Goal: Ask a question

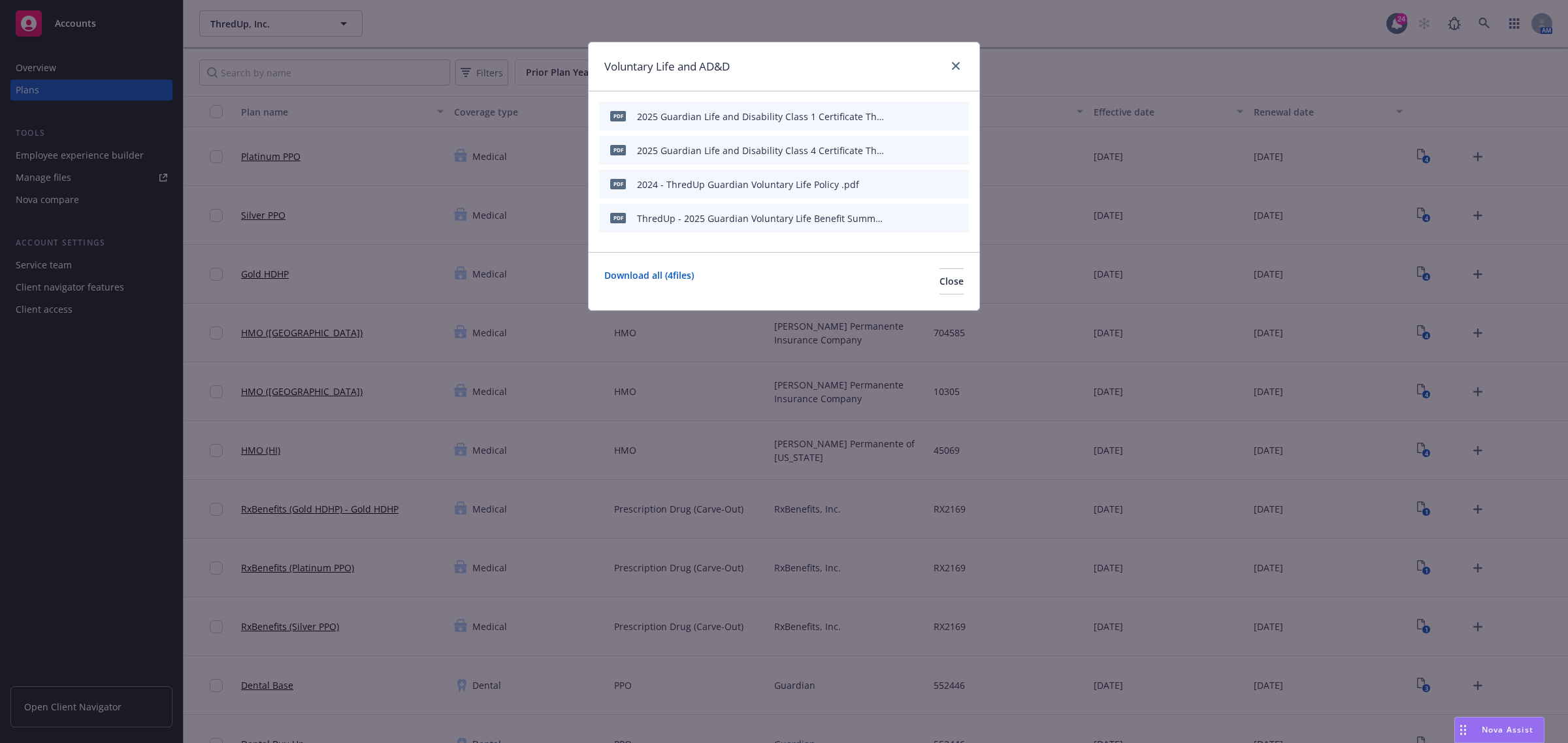
scroll to position [1225, 0]
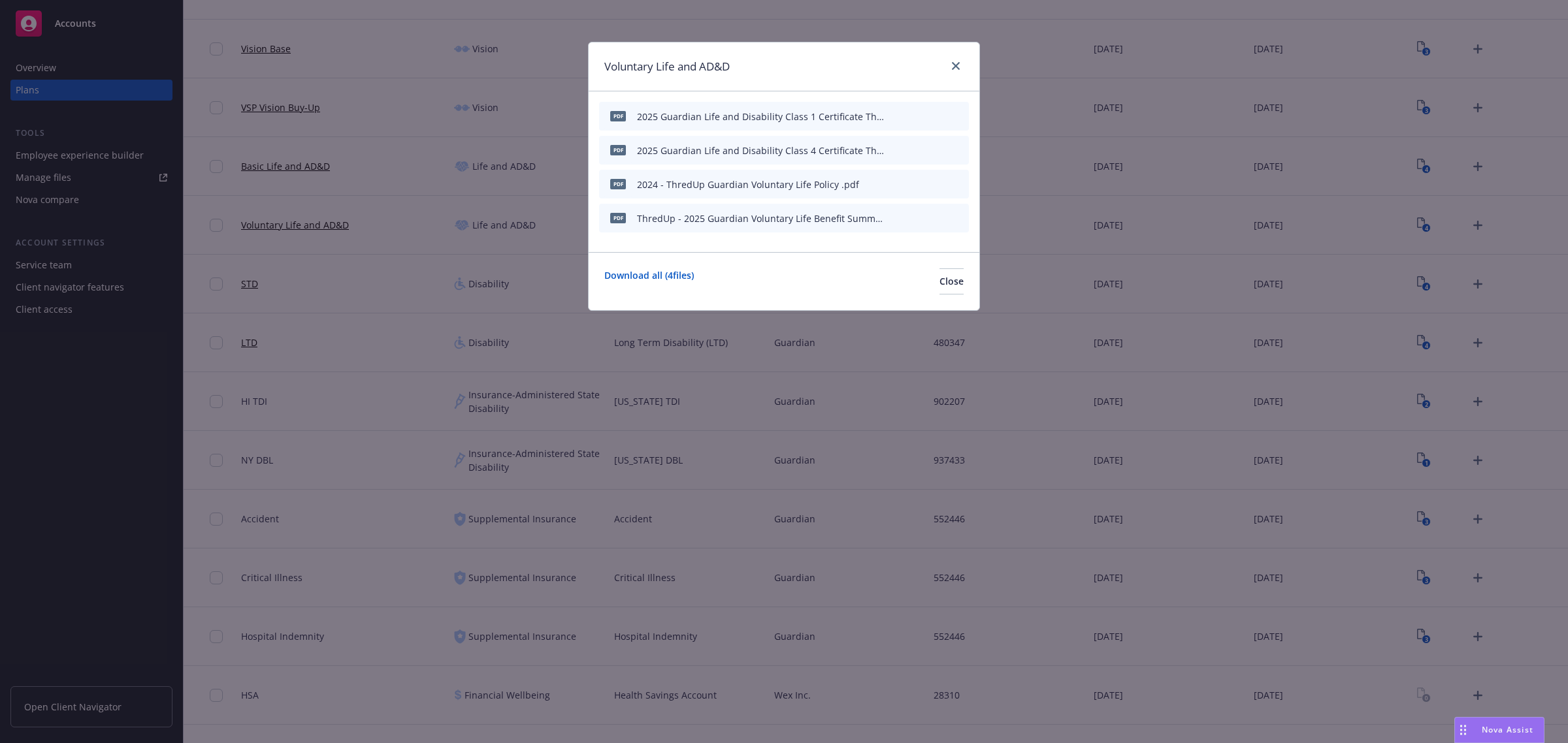
click at [1485, 733] on span "Nova Assist" at bounding box center [1508, 729] width 52 height 11
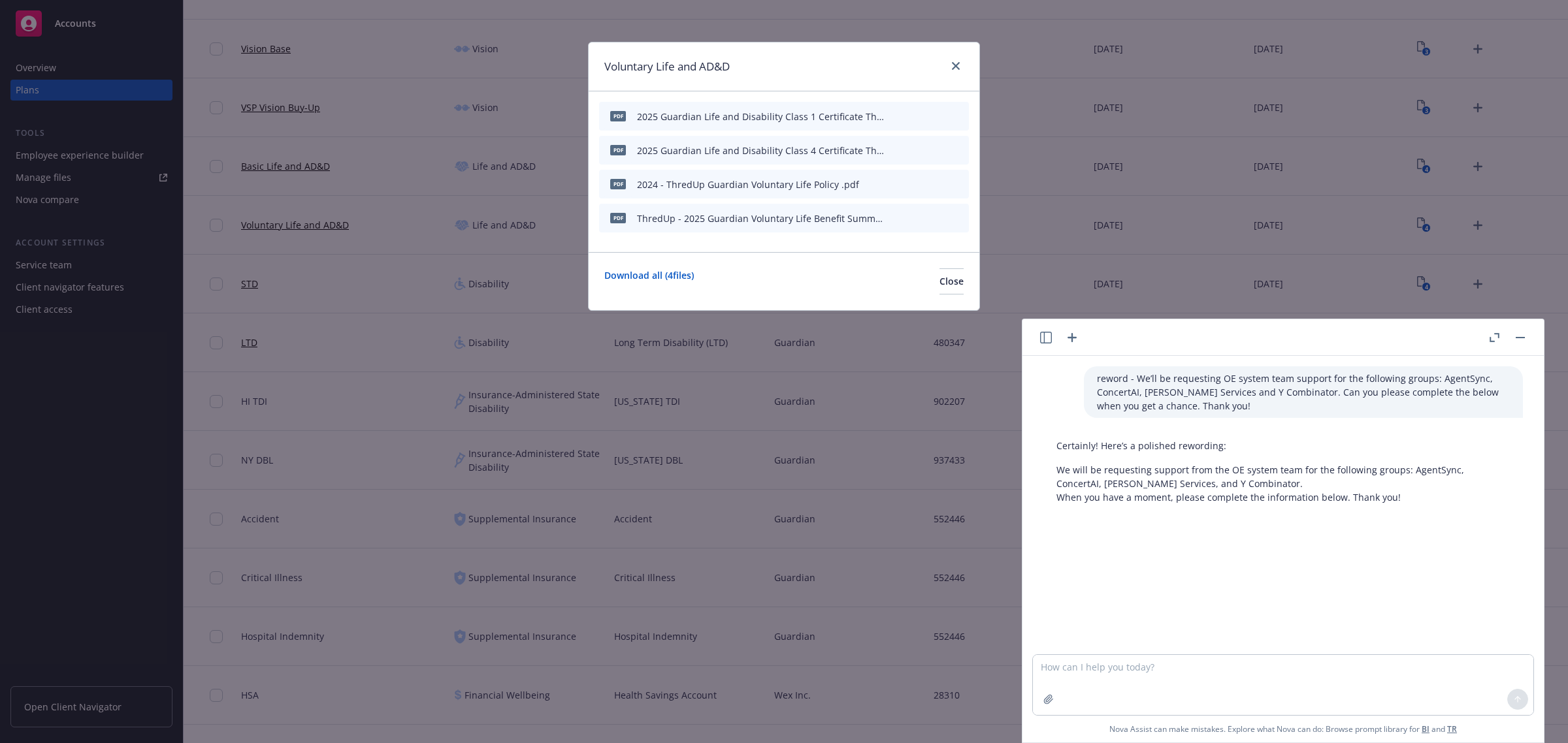
click at [1454, 717] on button "Nova Assist" at bounding box center [1499, 730] width 90 height 26
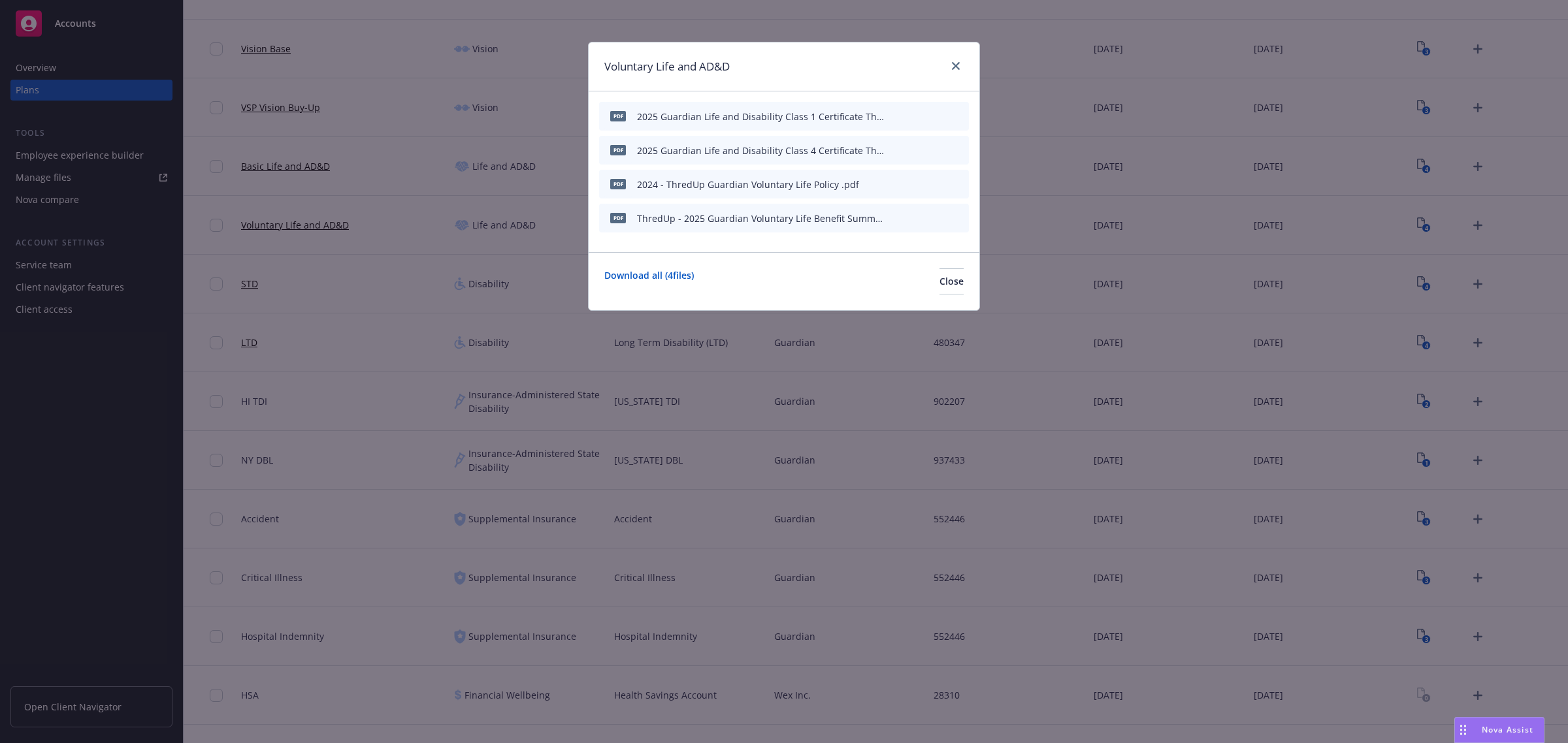
click at [1477, 725] on div "Nova Assist" at bounding box center [1507, 729] width 73 height 11
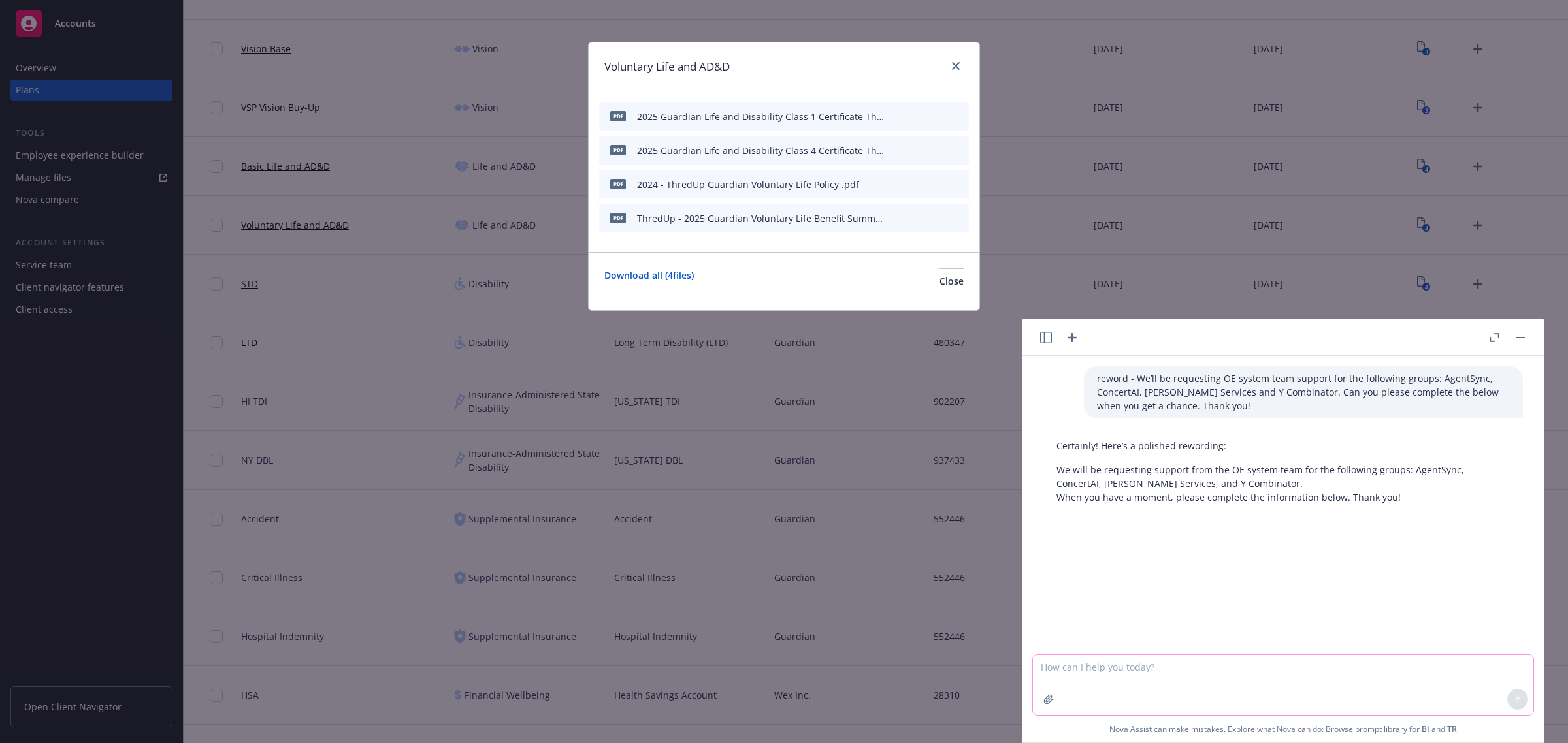
click at [1251, 667] on textarea at bounding box center [1283, 685] width 501 height 60
paste textarea "Added benefit for pasteurized donor human milk obtained from a tissue bank lice…"
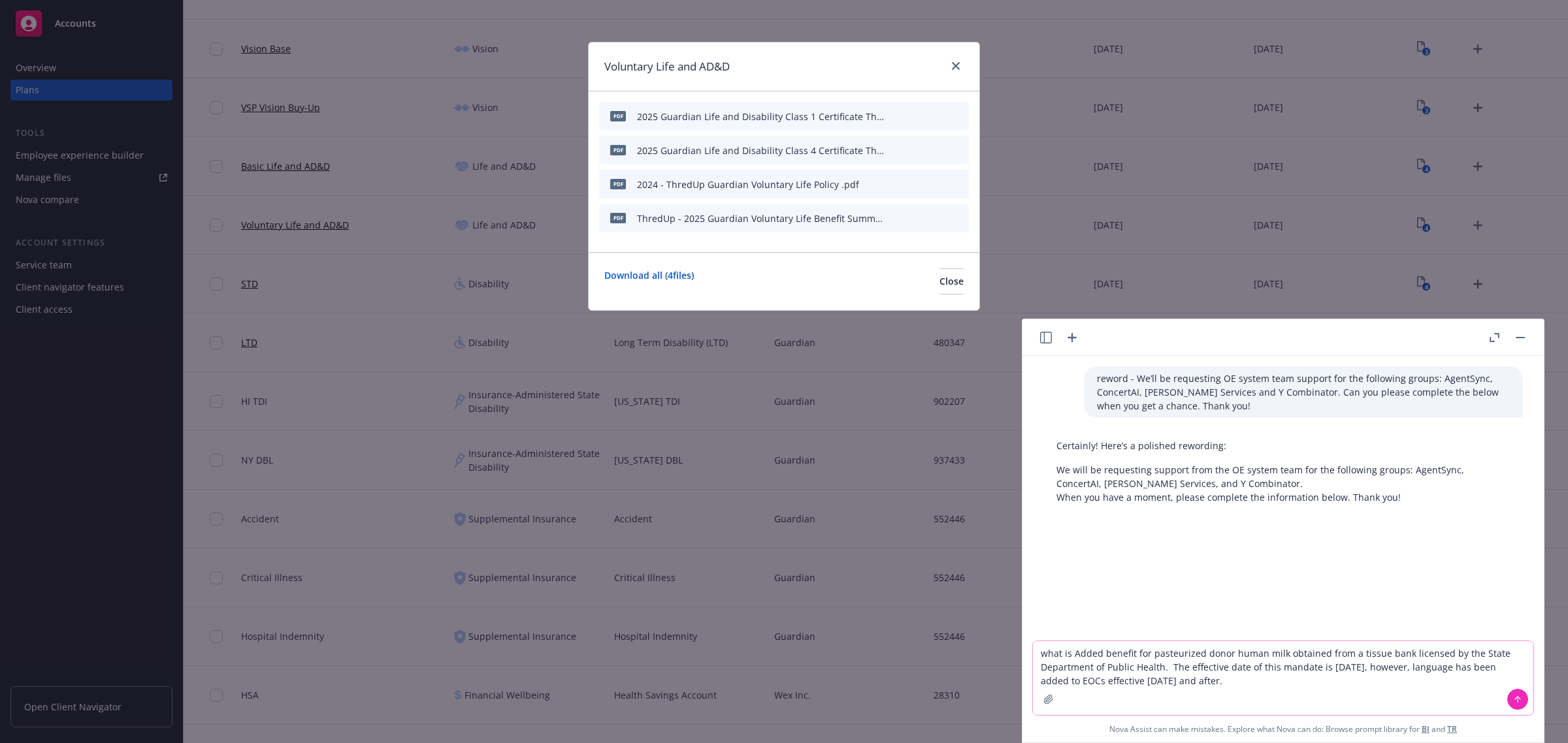
drag, startPoint x: 1279, startPoint y: 687, endPoint x: 1158, endPoint y: 668, distance: 122.5
click at [1158, 668] on textarea "what is Added benefit for pasteurized donor human milk obtained from a tissue b…" at bounding box center [1283, 678] width 501 height 74
type textarea "what is Added benefit for pasteurized donor human milk obtained from a tissue b…"
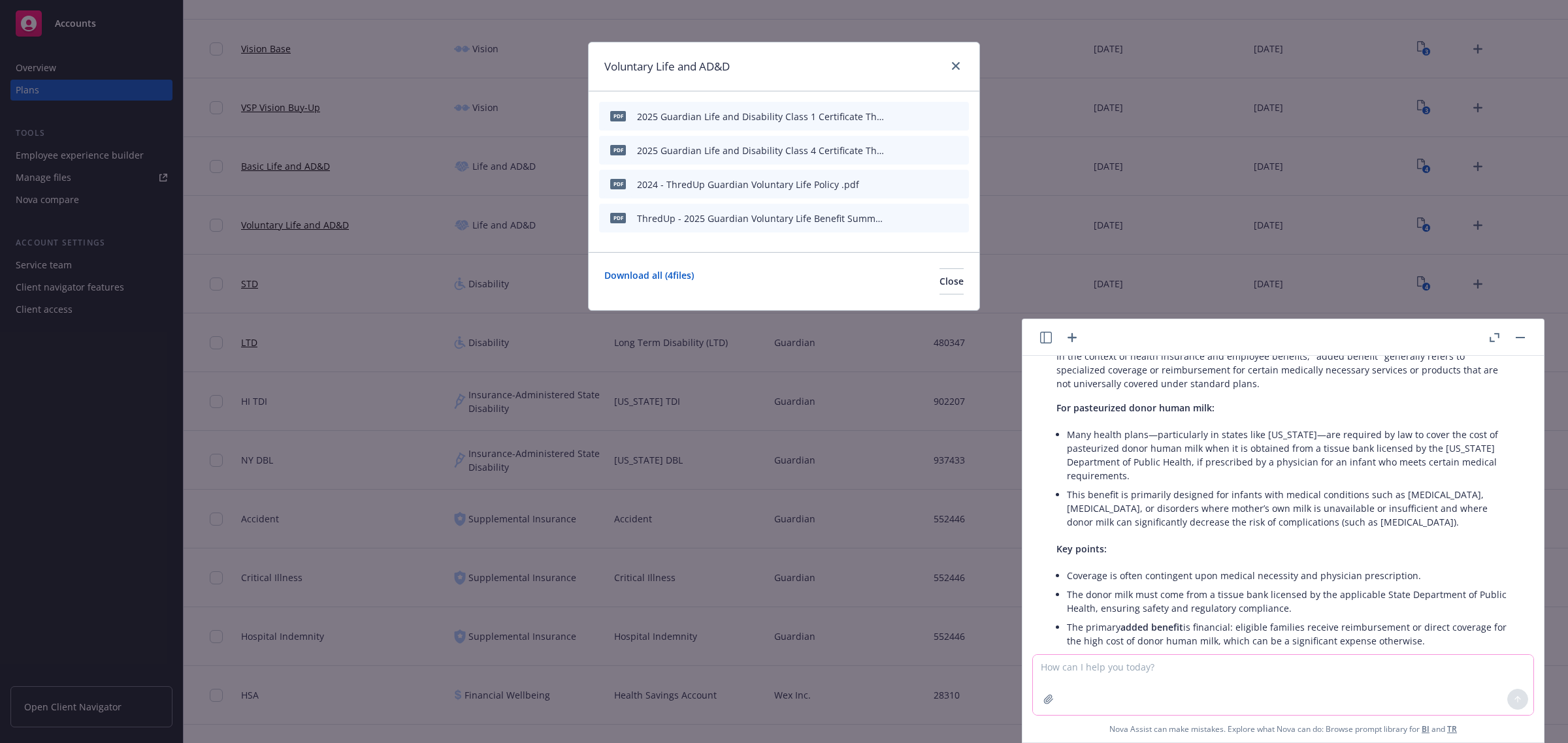
scroll to position [249, 0]
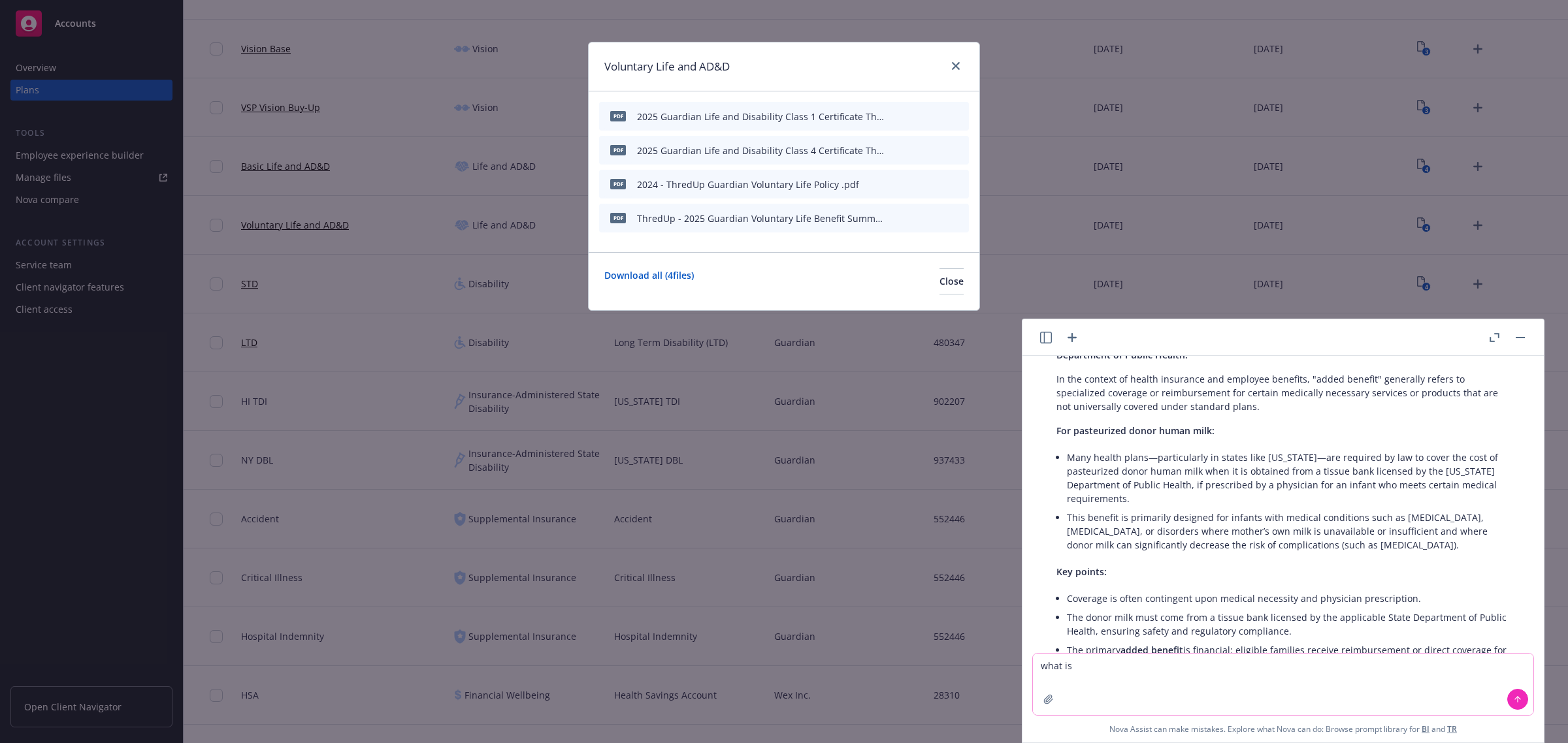
paste textarea "ulatory Required Change AB 2843"
type textarea "what is ulatory Required Change AB 2843"
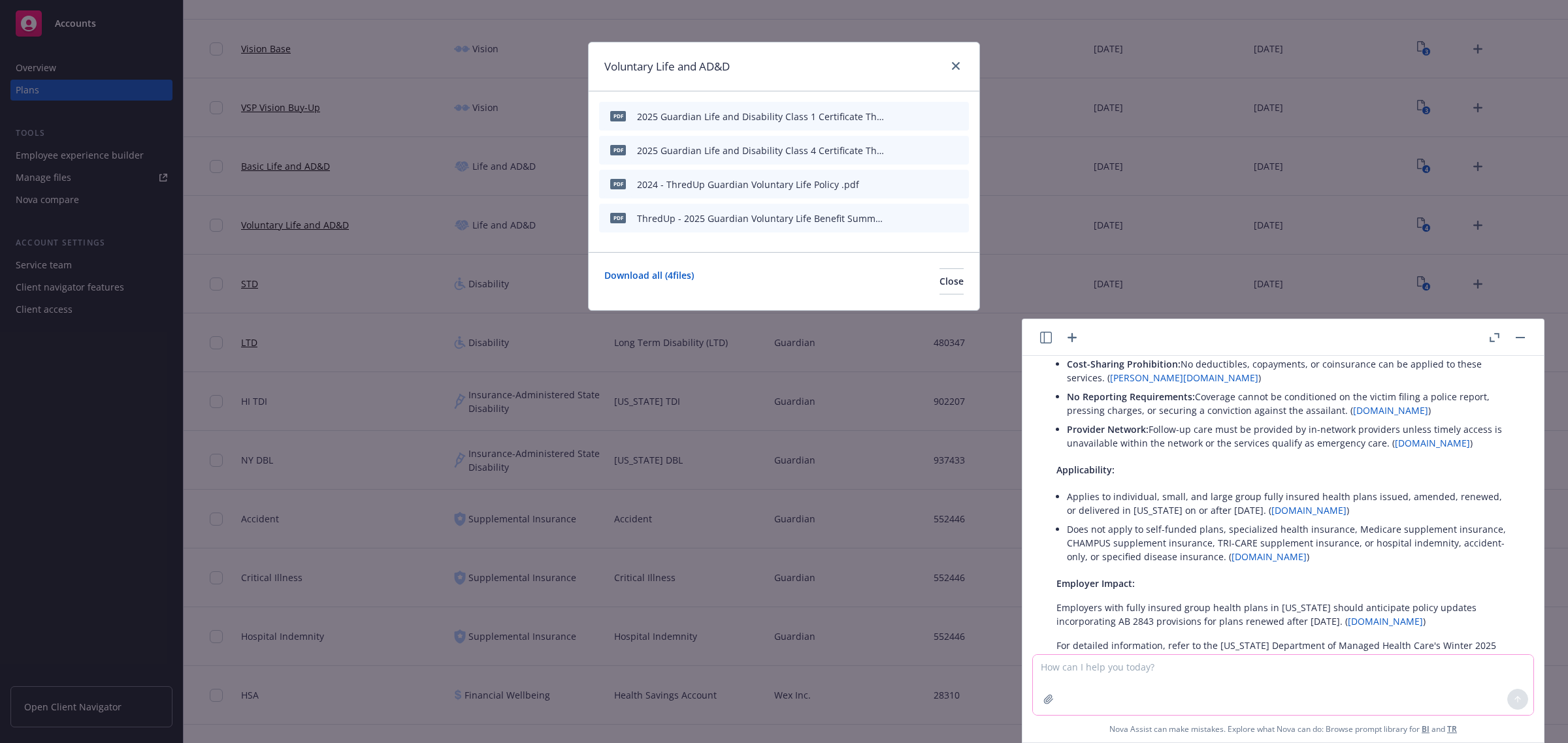
scroll to position [787, 0]
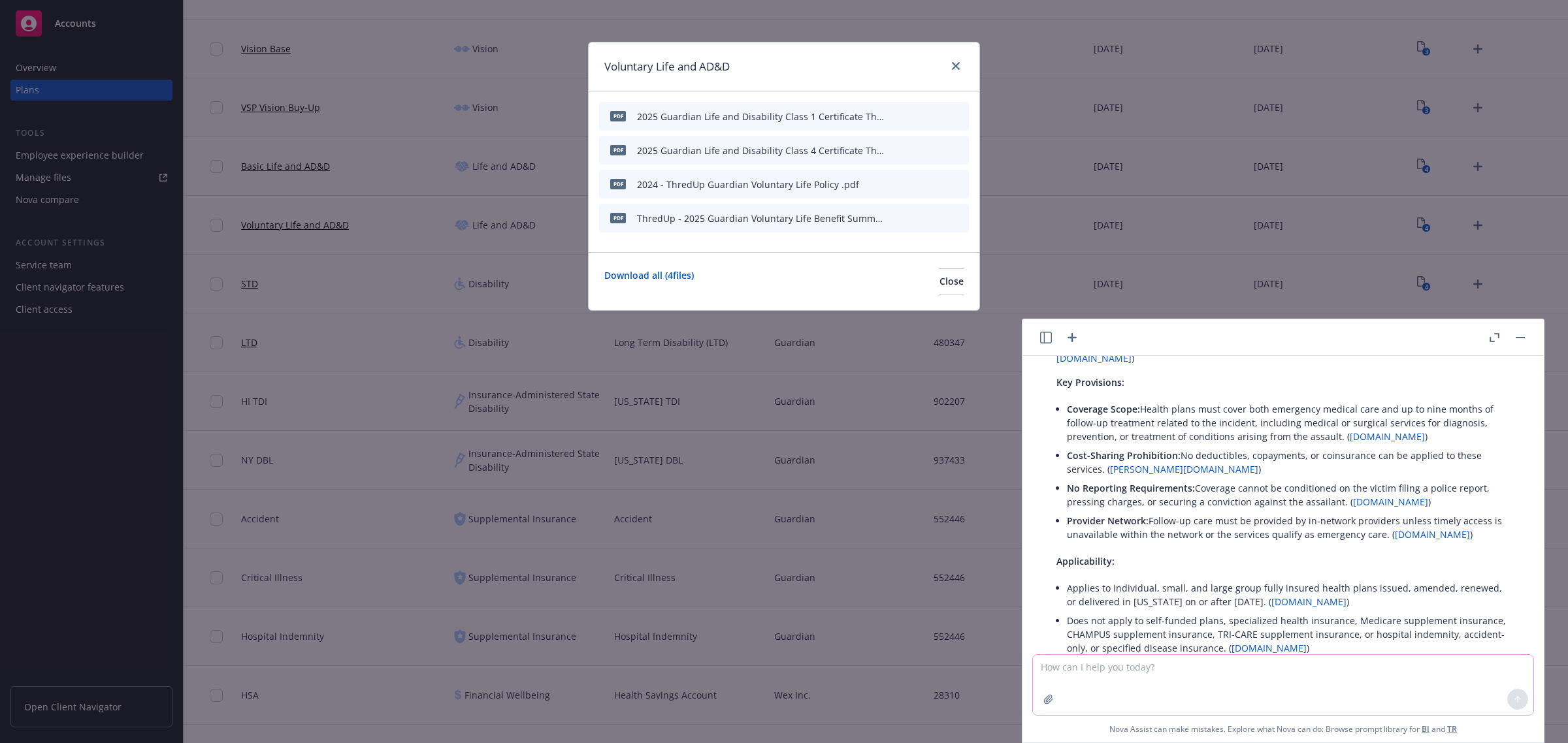
click at [1207, 689] on textarea at bounding box center [1283, 685] width 501 height 60
paste textarea "CA Regulatory Required Change AB 1936"
type textarea "what is CA Regulatory Required Change AB 1936"
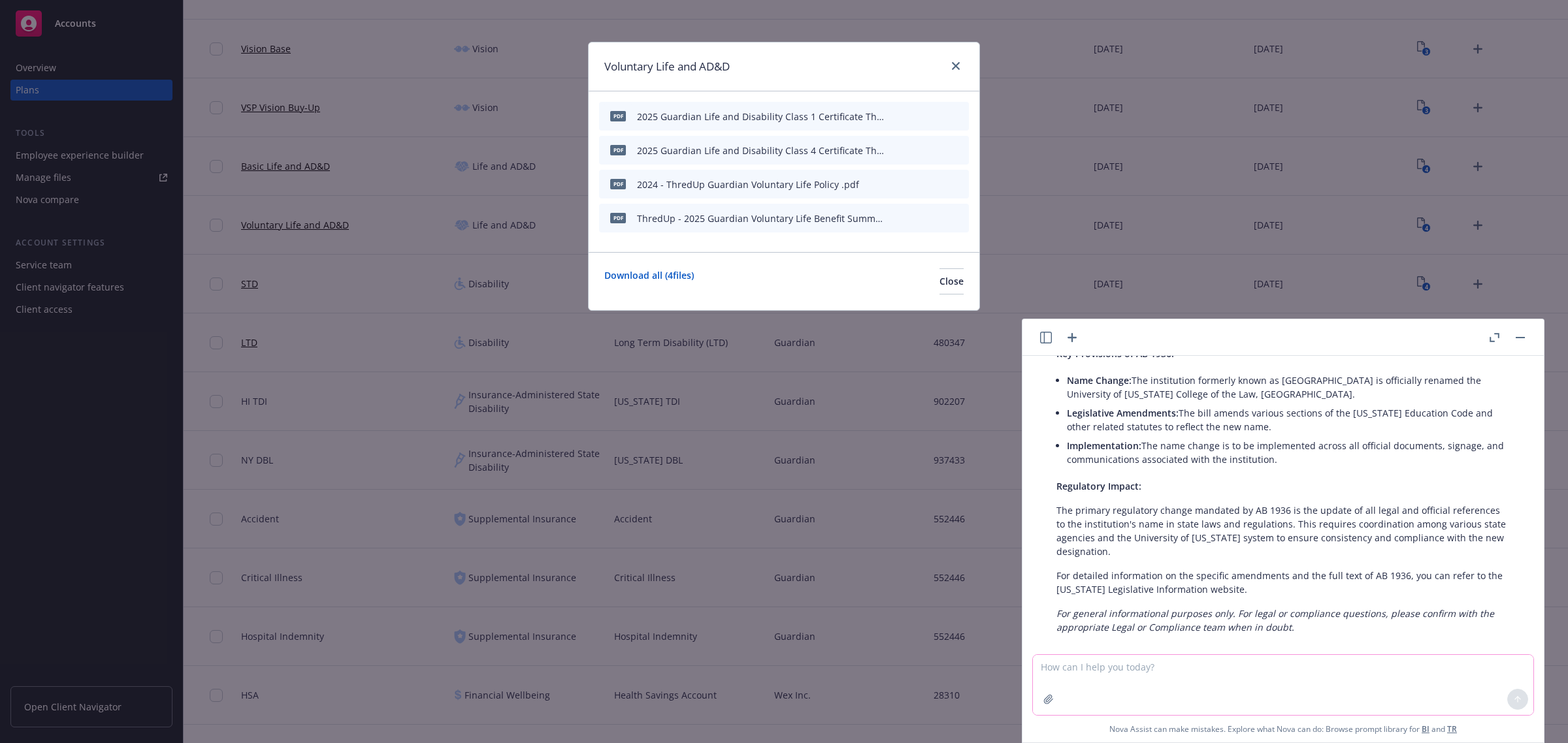
scroll to position [1369, 0]
click at [1098, 664] on textarea at bounding box center [1283, 685] width 501 height 60
paste textarea "CA Regulatory Required Change AB 1936"
type textarea "CA Regulatory Required Change AB 1936 for health care"
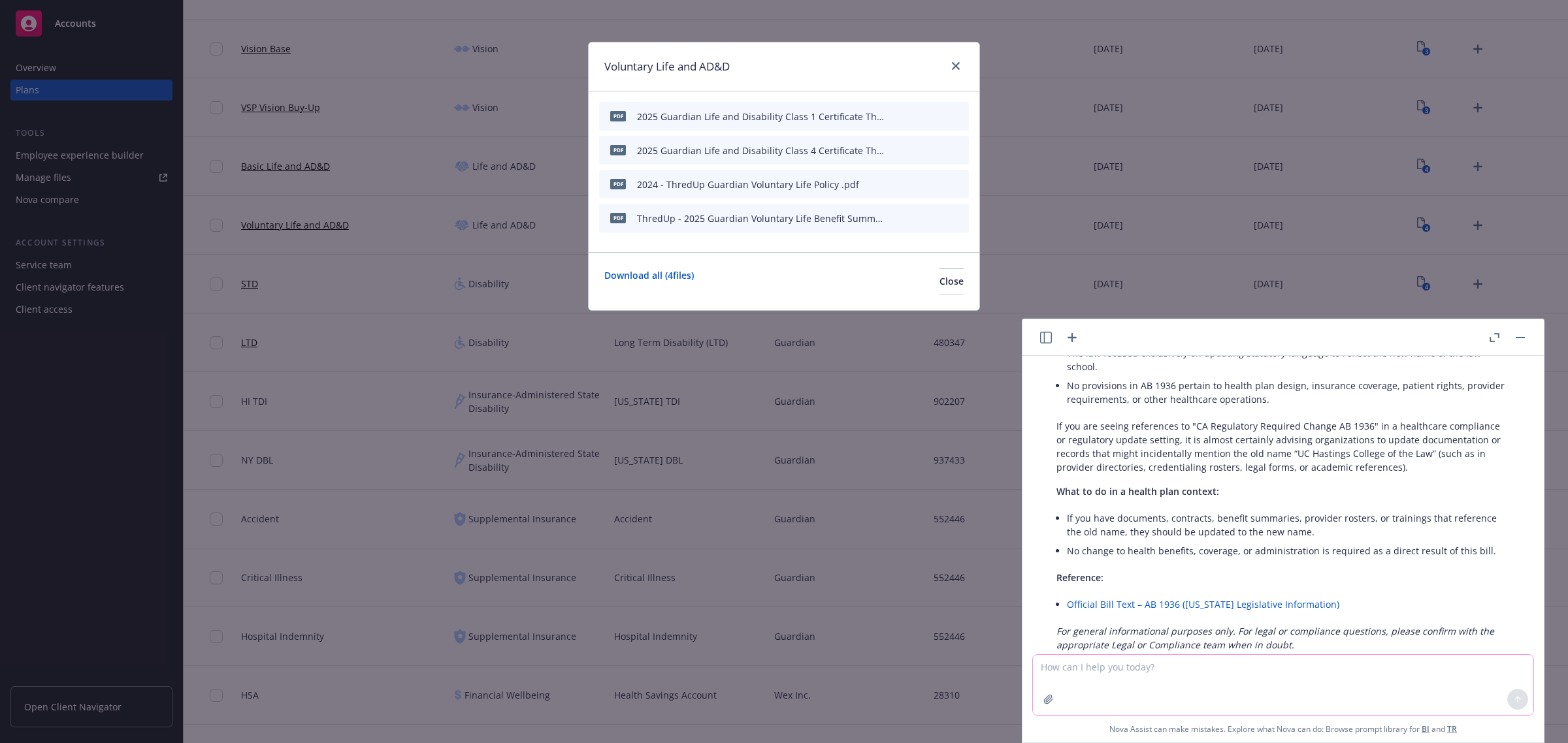
scroll to position [1832, 0]
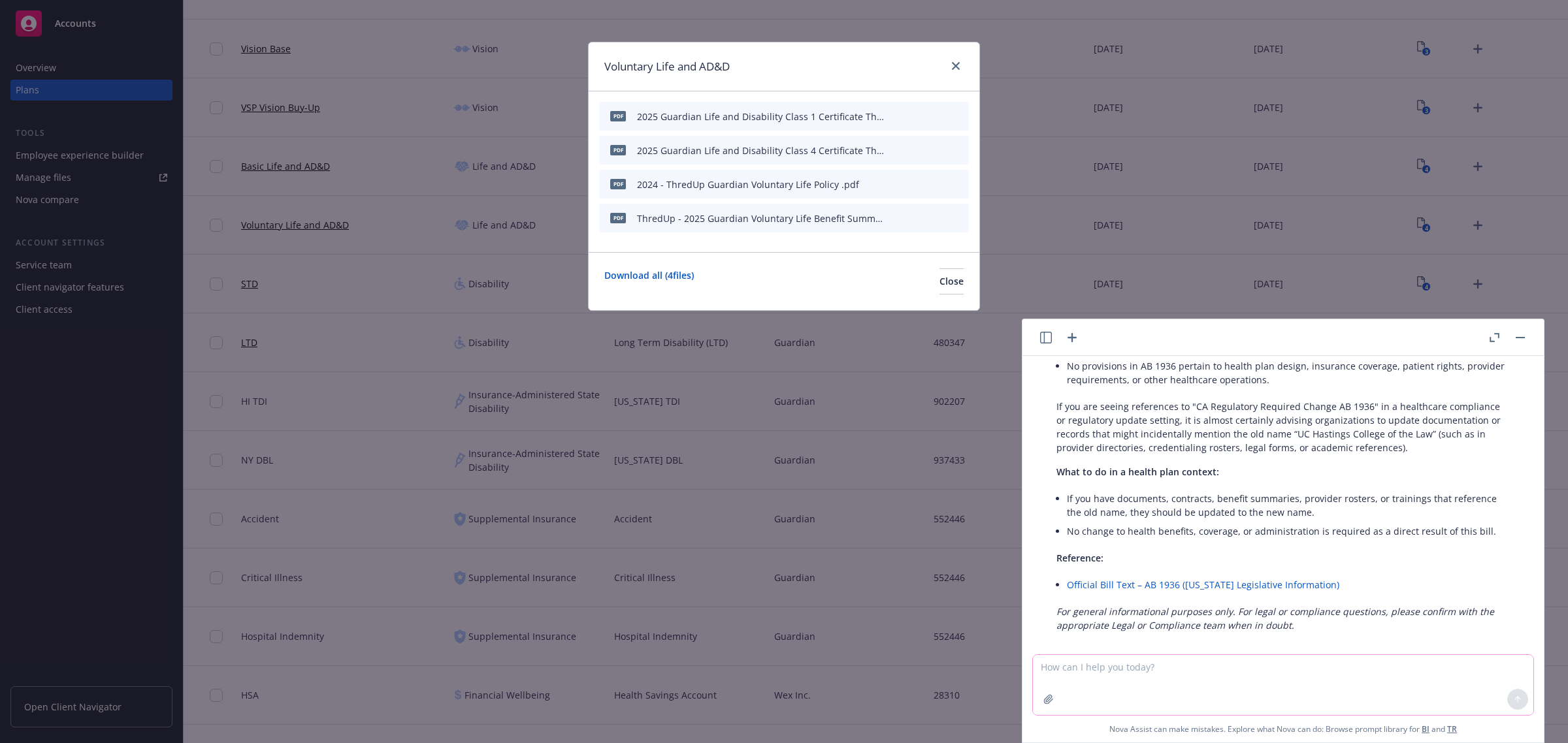
click at [1128, 687] on textarea at bounding box center [1283, 685] width 501 height 60
paste textarea "Federal Regulatory Change (PPACA)"
click at [1220, 673] on textarea "Federal Regulatory Change (PPACA) -" at bounding box center [1283, 685] width 501 height 61
paste textarea "Revised the Preventive Care Services benefit to note over-the-counter oral cont…"
type textarea "Federal Regulatory Change (PPACA) - Revised the Preventive Care Services benefi…"
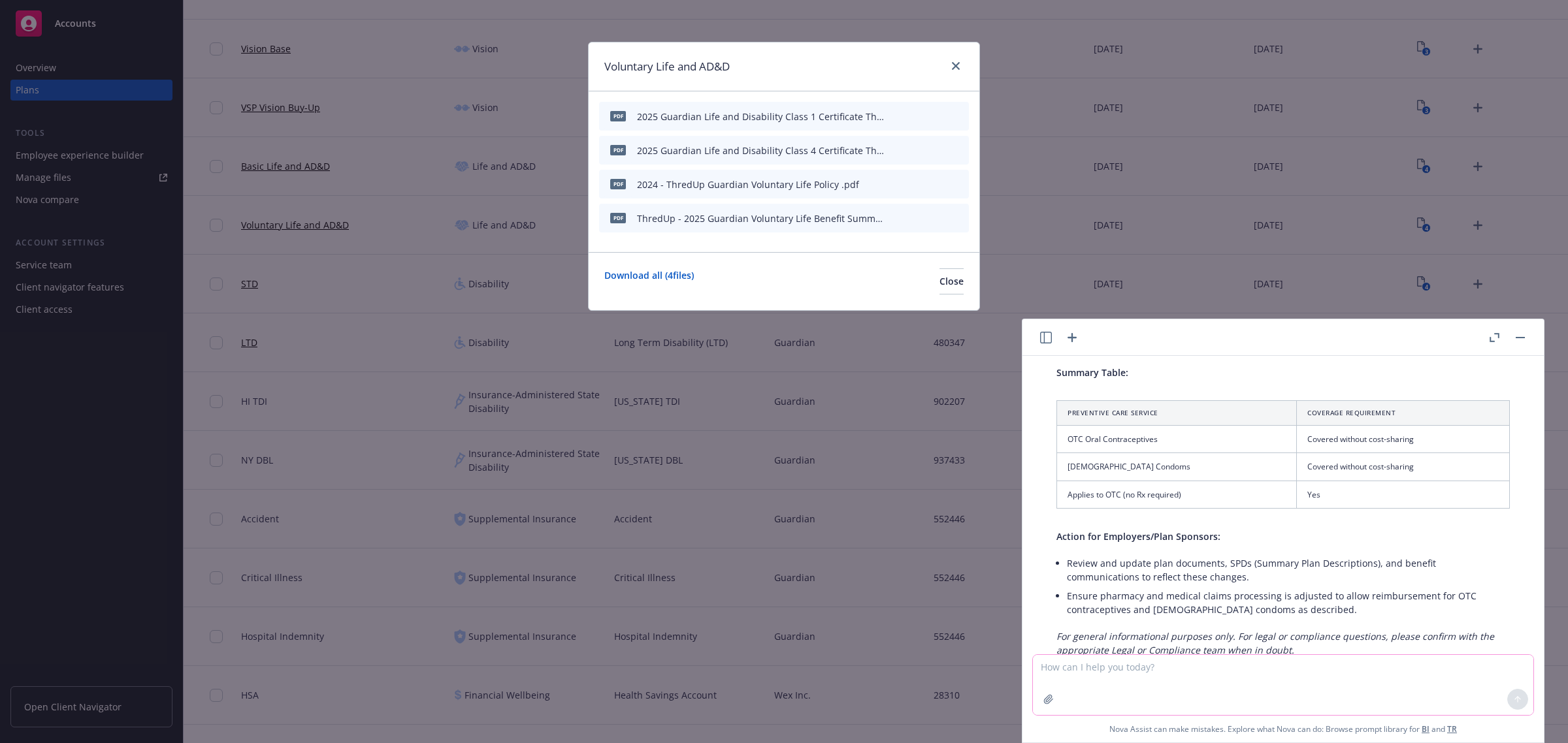
scroll to position [2578, 0]
